Goal: Task Accomplishment & Management: Manage account settings

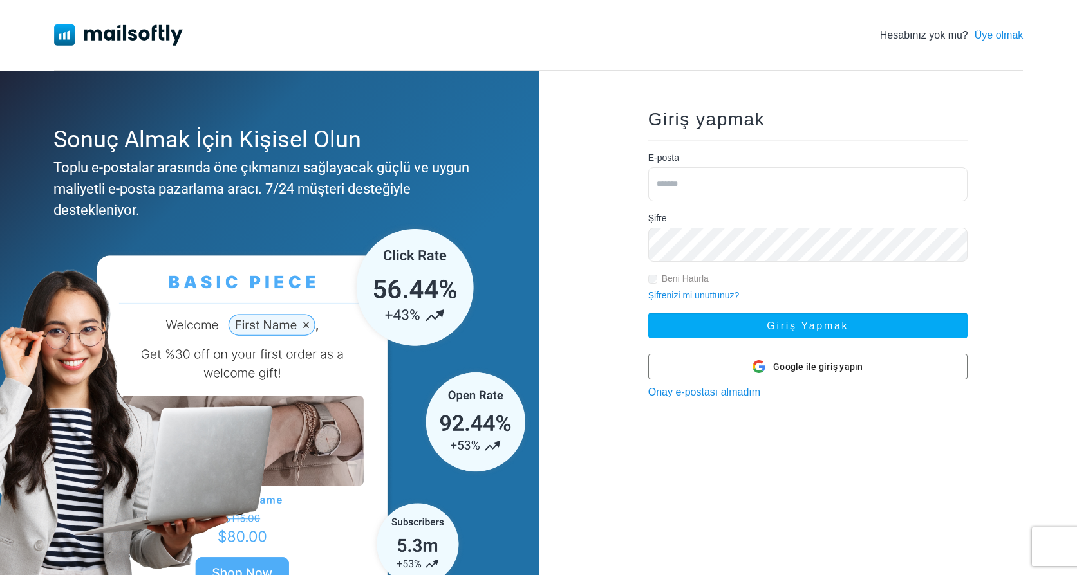
click at [696, 175] on input "email" at bounding box center [807, 184] width 319 height 34
type input "*"
type input "**********"
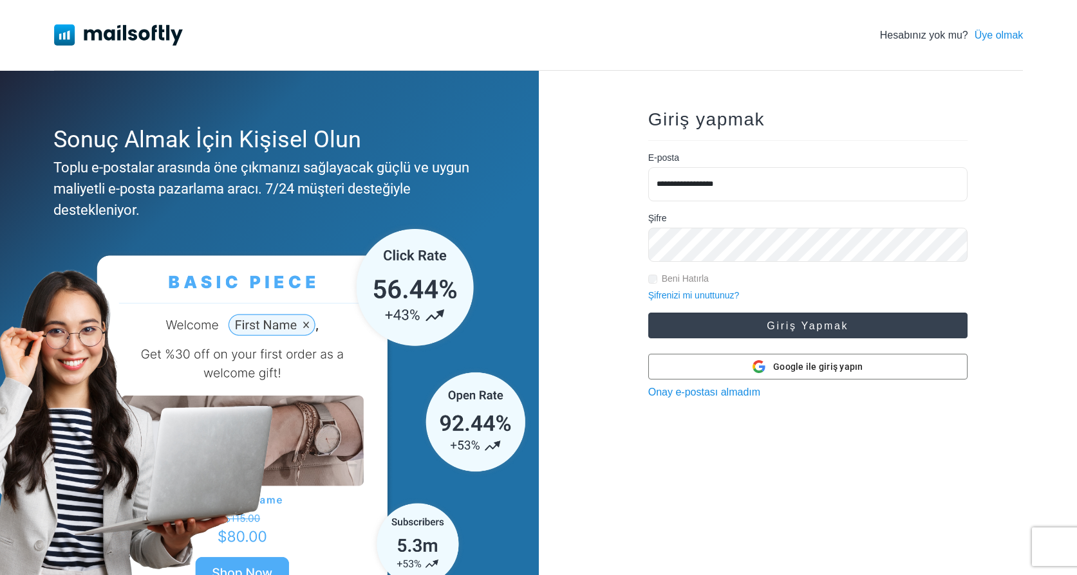
click at [800, 328] on font "Giriş yapmak" at bounding box center [808, 326] width 82 height 11
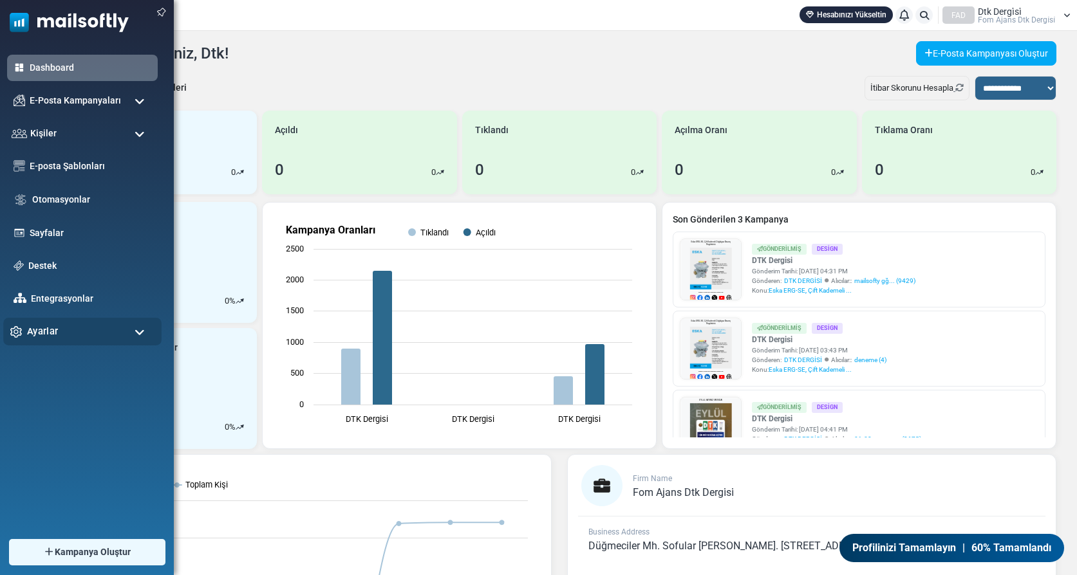
click at [31, 330] on span "Ayarlar" at bounding box center [42, 331] width 31 height 14
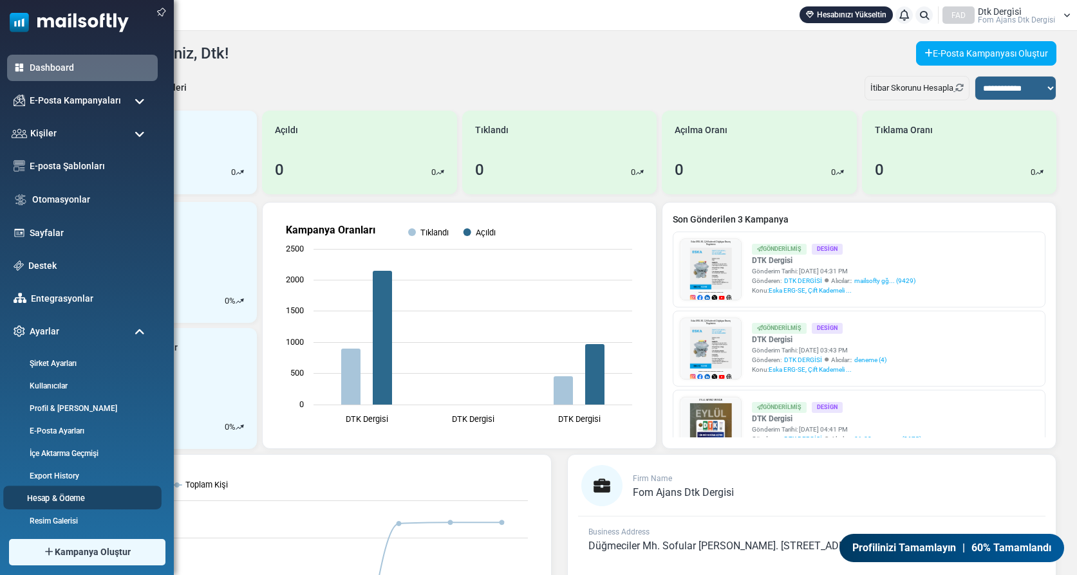
click at [67, 497] on link "Hesap & Ödeme" at bounding box center [80, 498] width 154 height 12
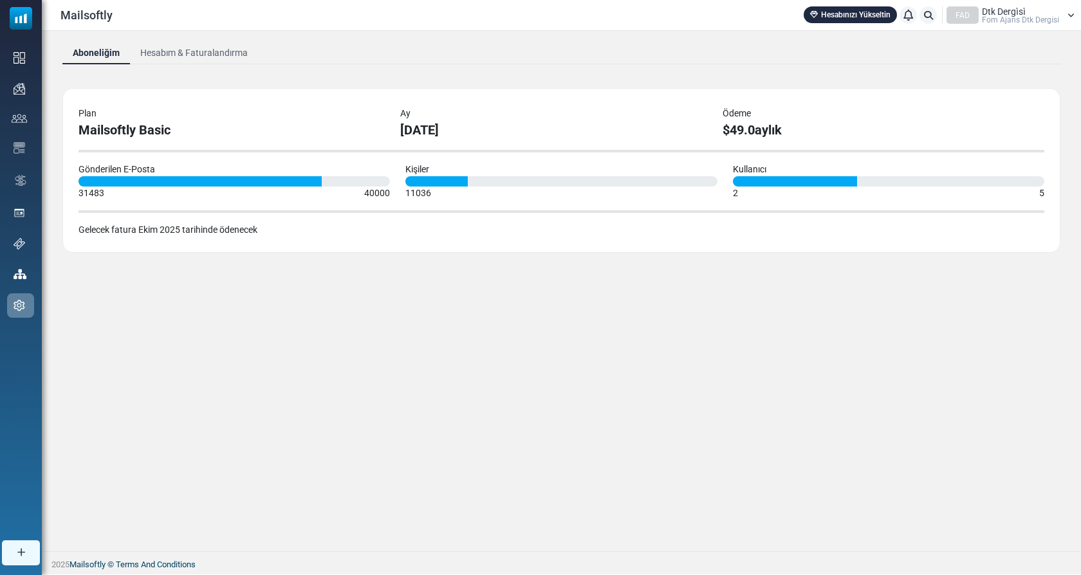
click at [199, 48] on link "Hesabım & Faturalandırma" at bounding box center [194, 52] width 128 height 23
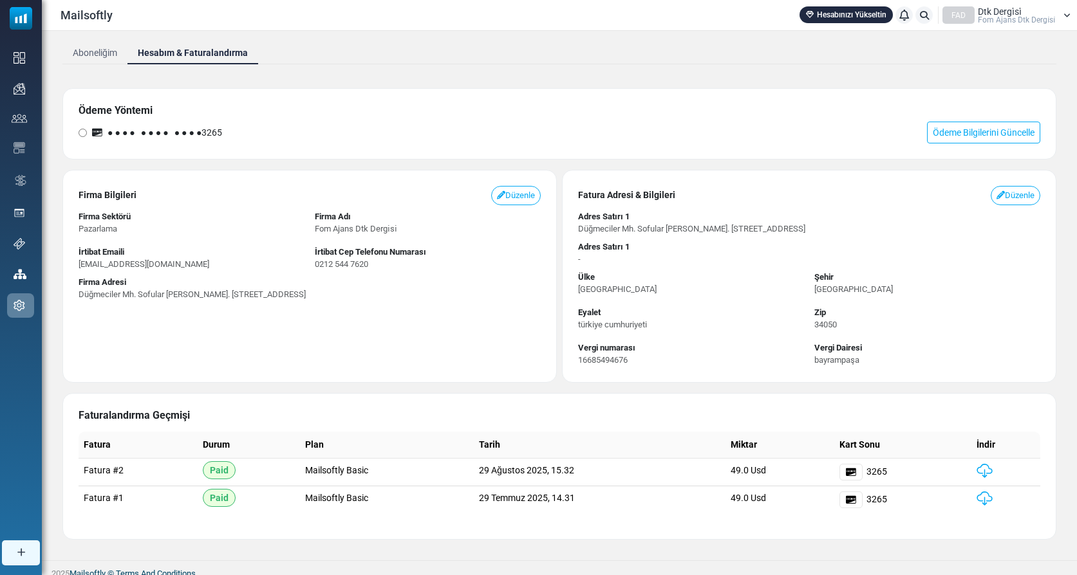
click at [216, 57] on link "Hesabım & Faturalandırma" at bounding box center [192, 52] width 131 height 23
click at [983, 132] on link "Ödeme Bilgilerini Güncelle" at bounding box center [983, 133] width 113 height 22
